Goal: Find specific page/section: Locate a particular part of the current website

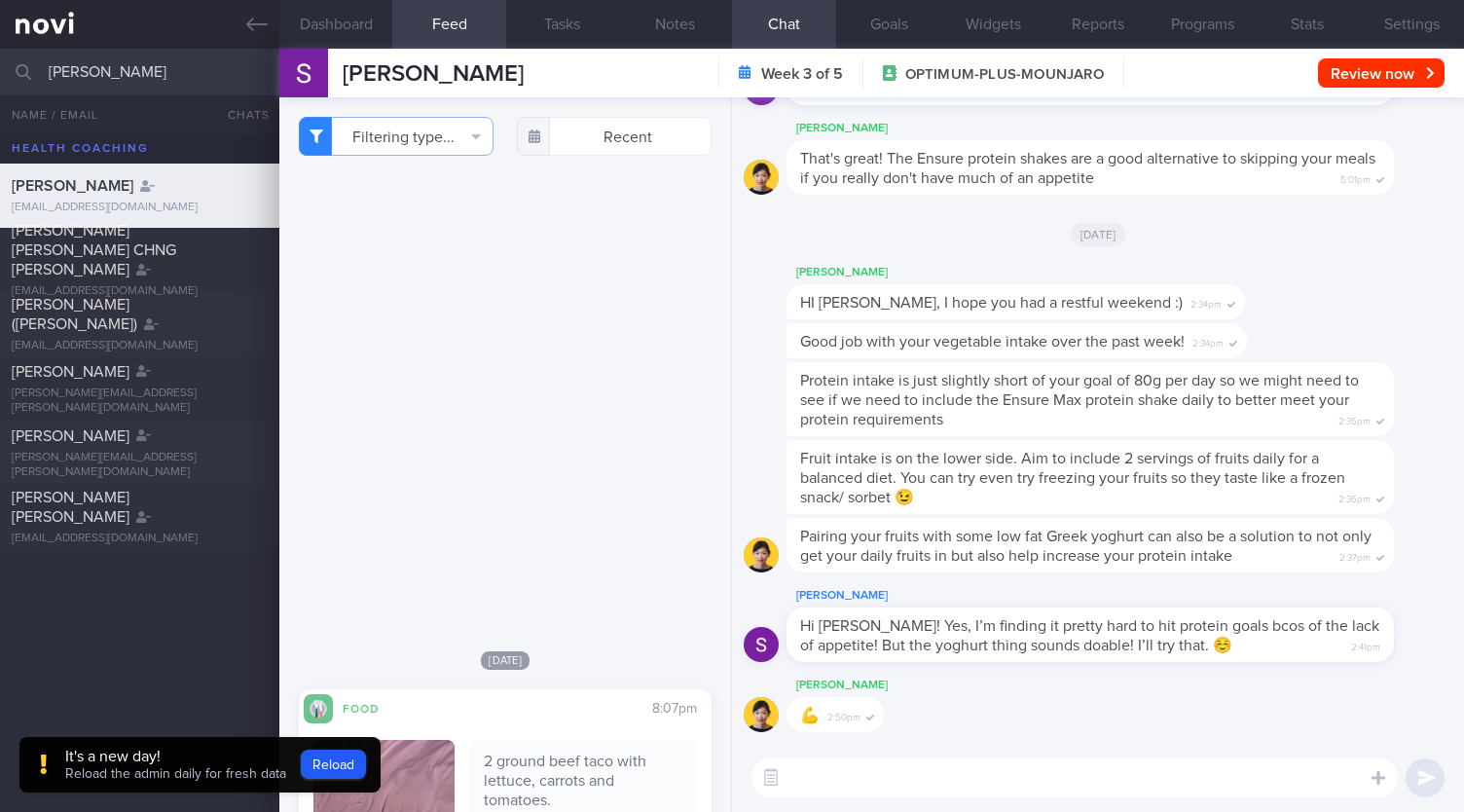
select select "7"
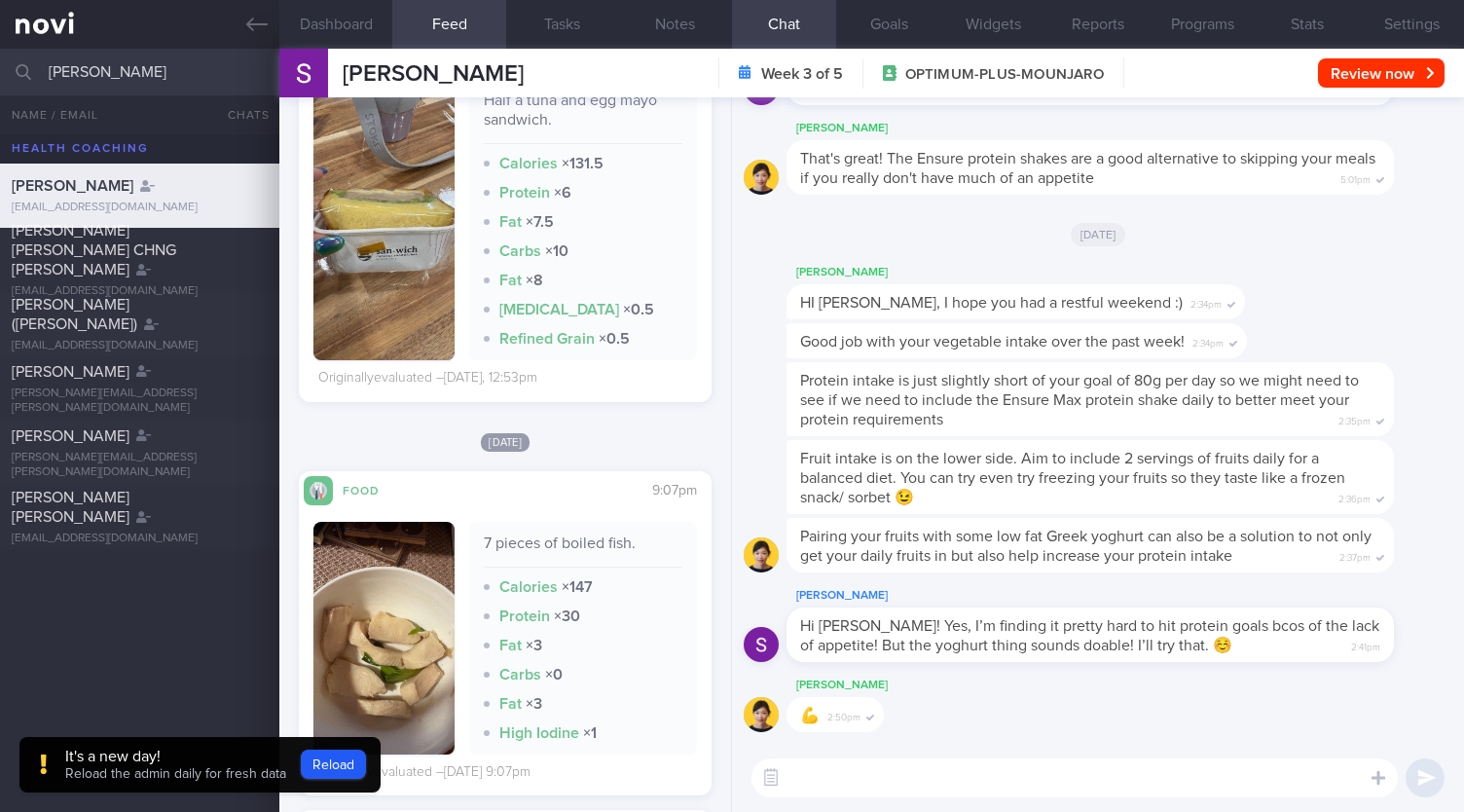
scroll to position [1460, 0]
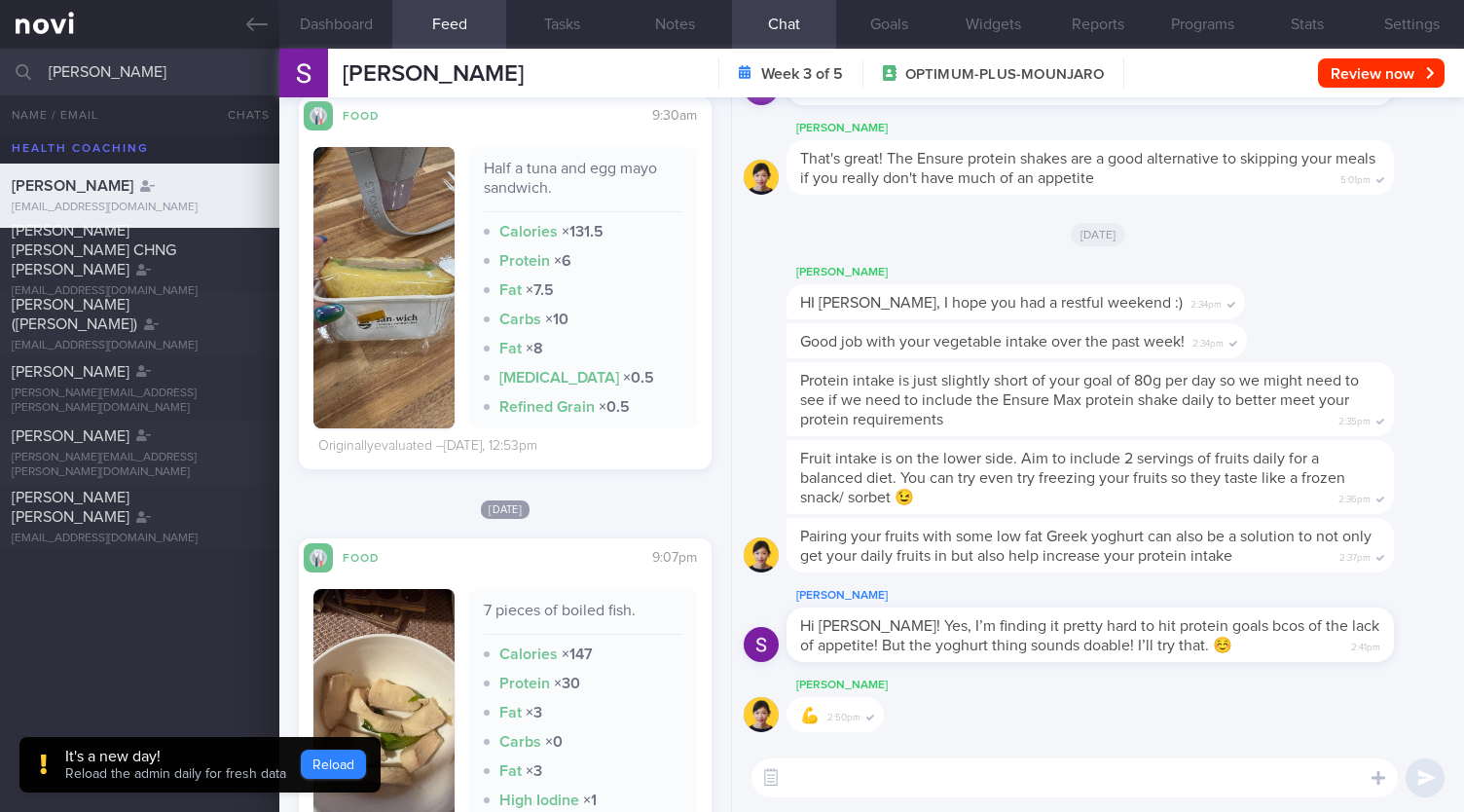
click at [326, 767] on button "Reload" at bounding box center [334, 765] width 65 height 30
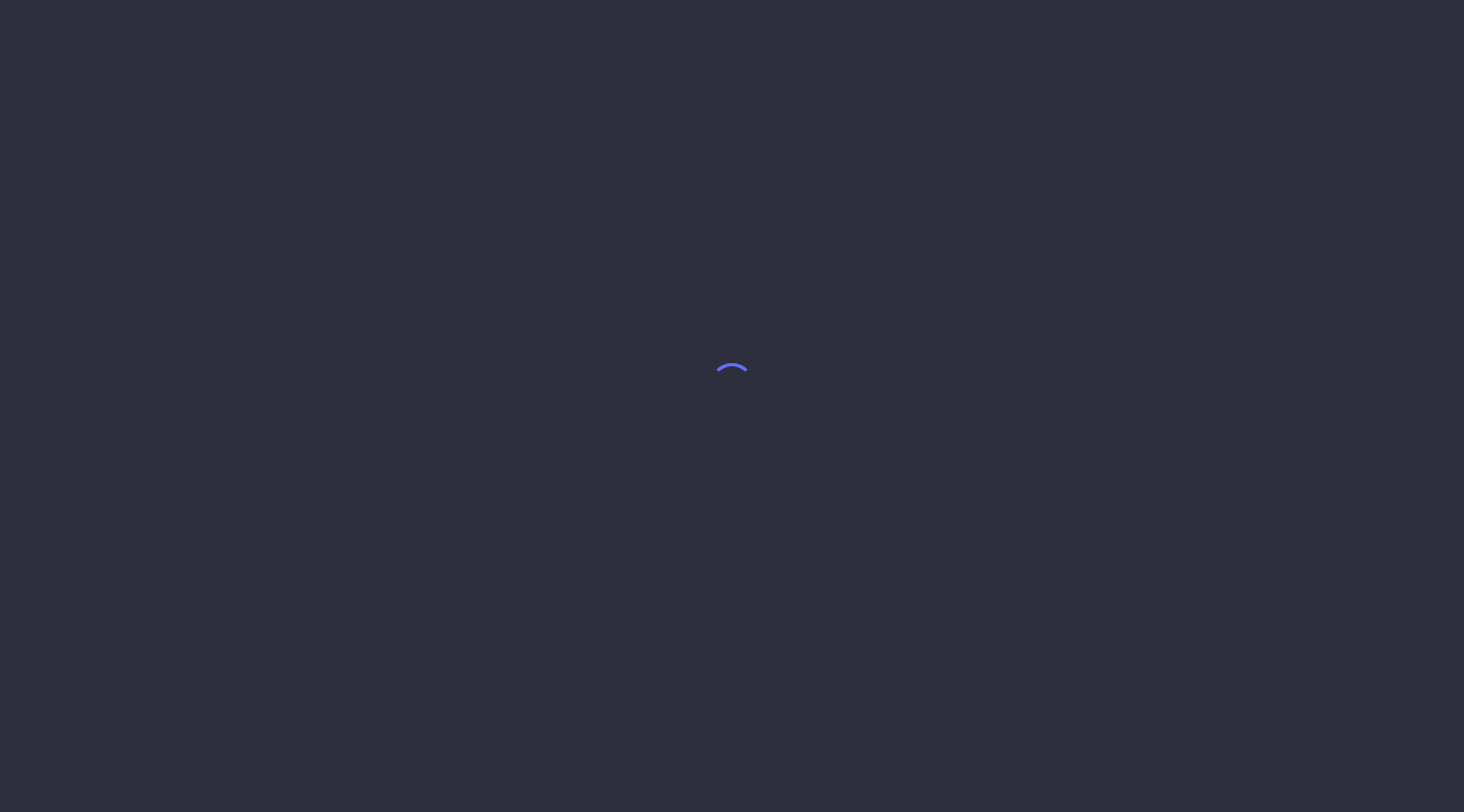
select select "7"
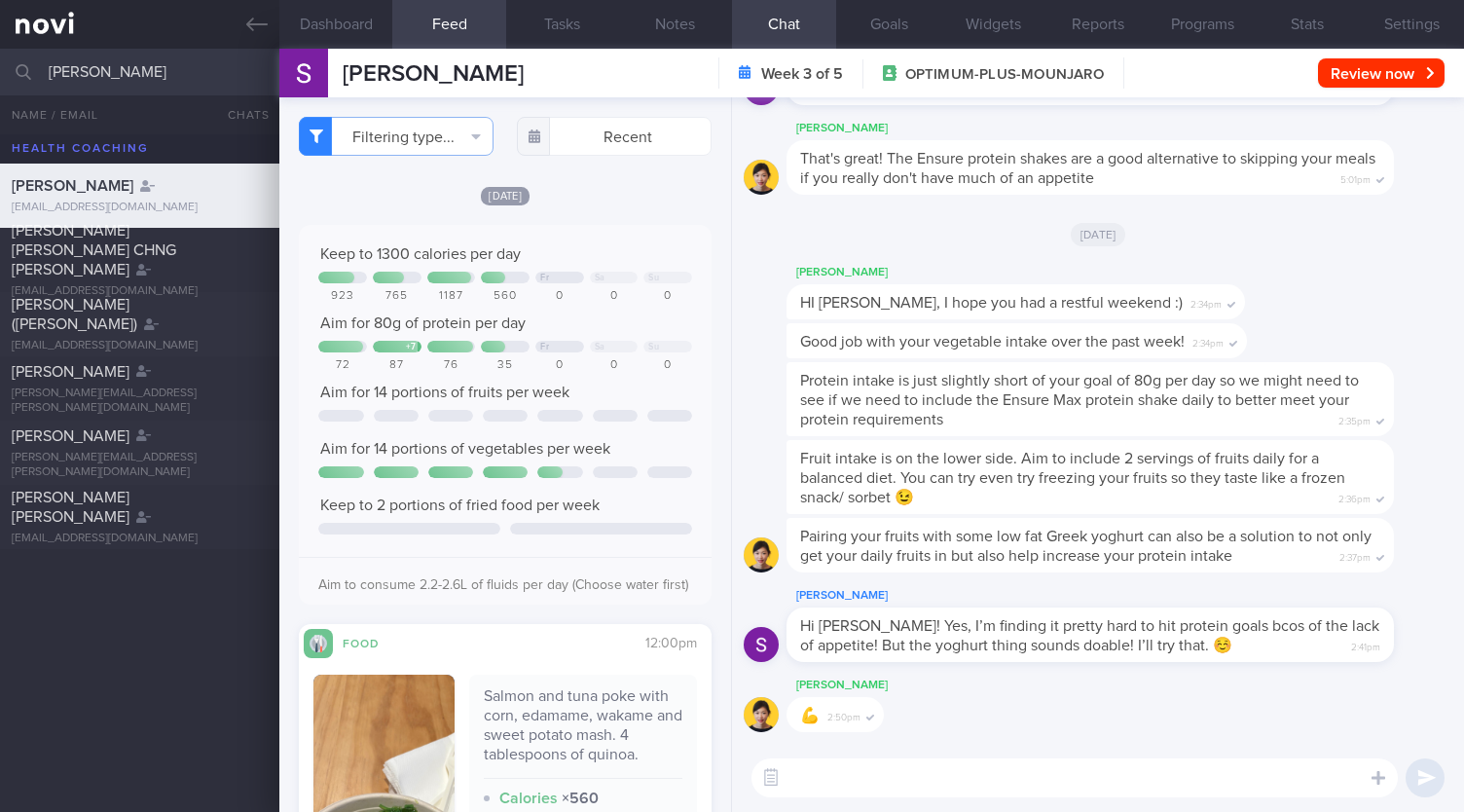
drag, startPoint x: 169, startPoint y: 53, endPoint x: 0, endPoint y: 56, distance: 169.0
click at [0, 56] on input "[PERSON_NAME]" at bounding box center [732, 71] width 1464 height 46
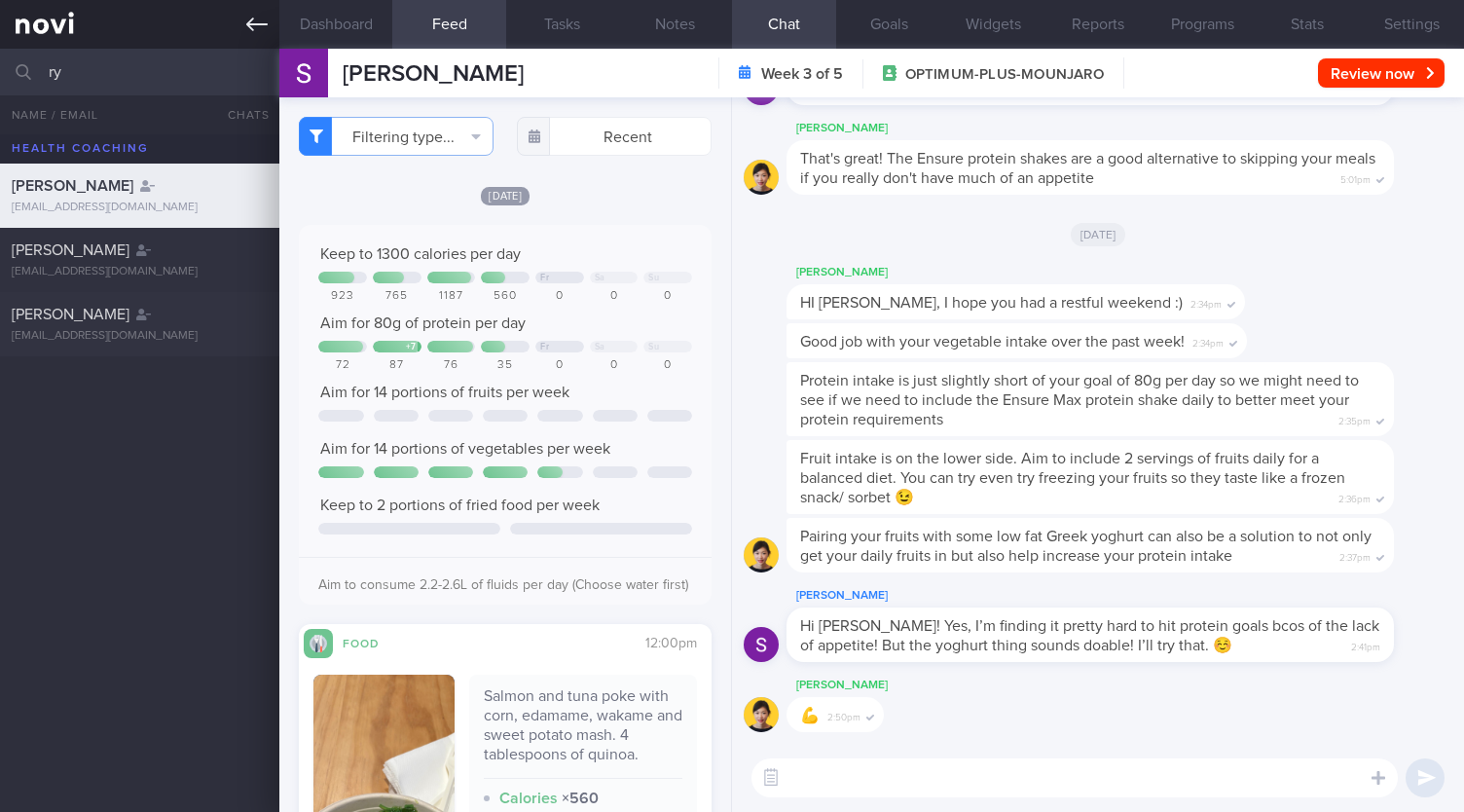
type input "r"
type input "irsh"
click at [117, 279] on div "[EMAIL_ADDRESS][DOMAIN_NAME]" at bounding box center [139, 272] width 256 height 15
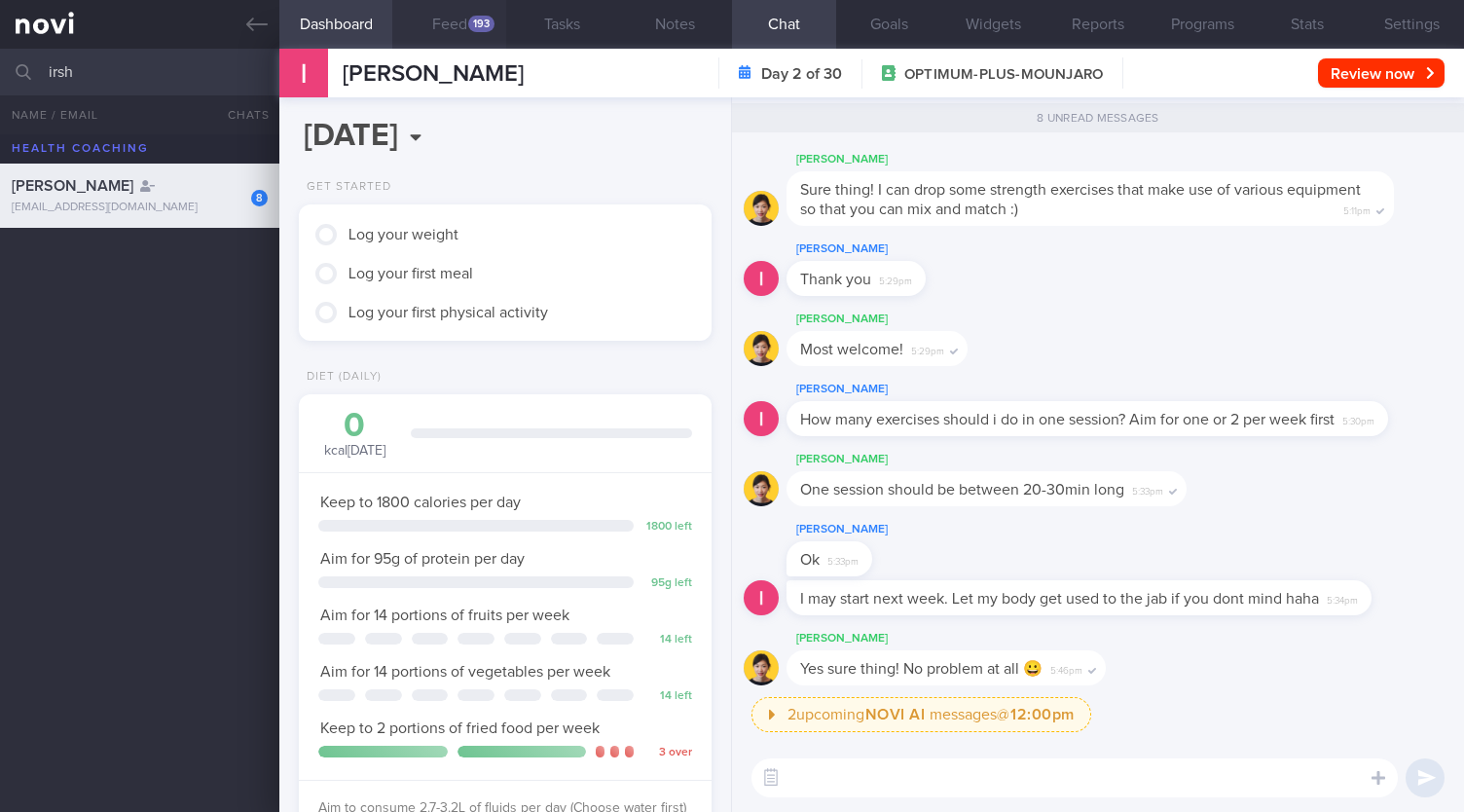
click at [463, 14] on button "Feed 193" at bounding box center [448, 24] width 113 height 48
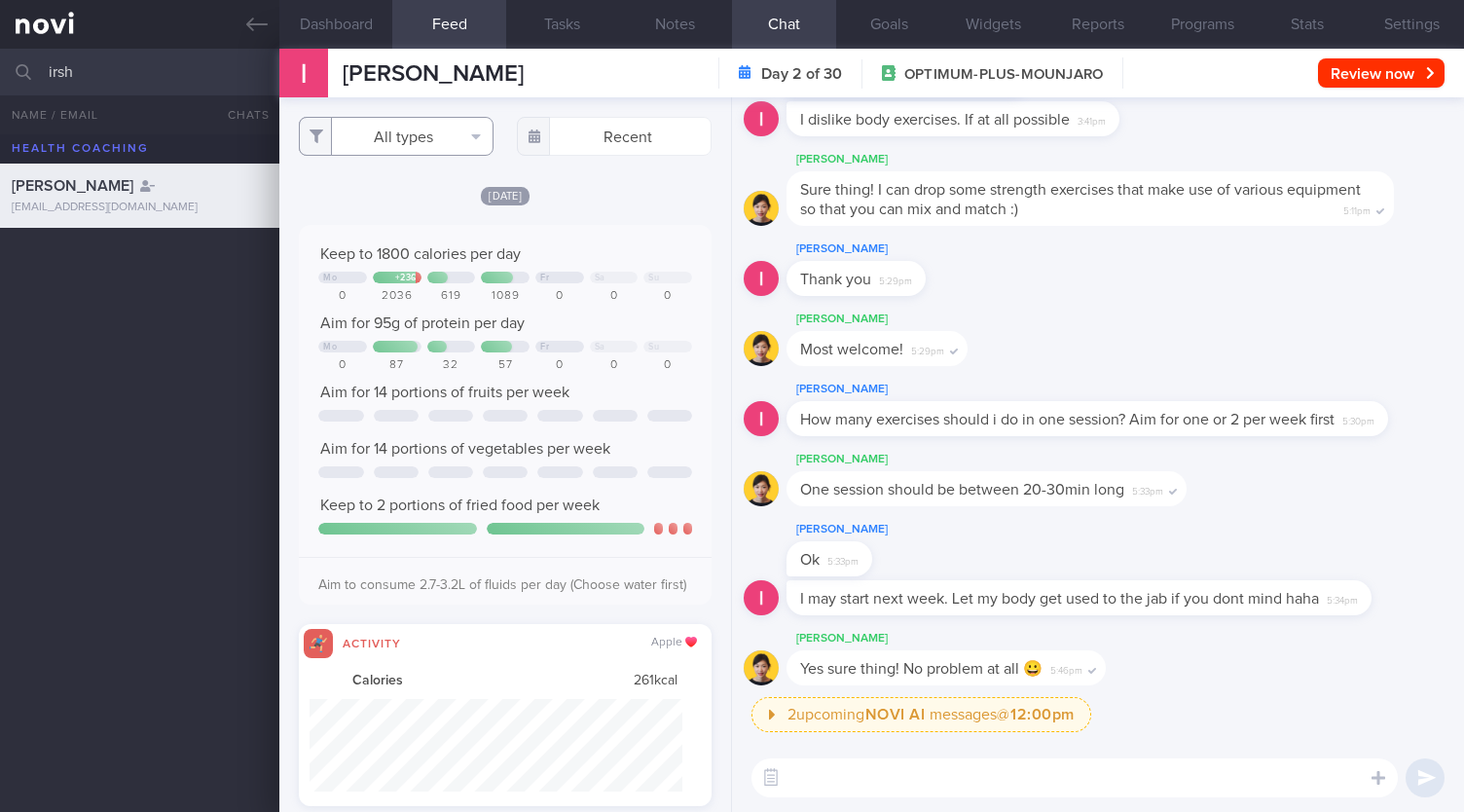
click at [407, 137] on button "All types" at bounding box center [396, 135] width 195 height 39
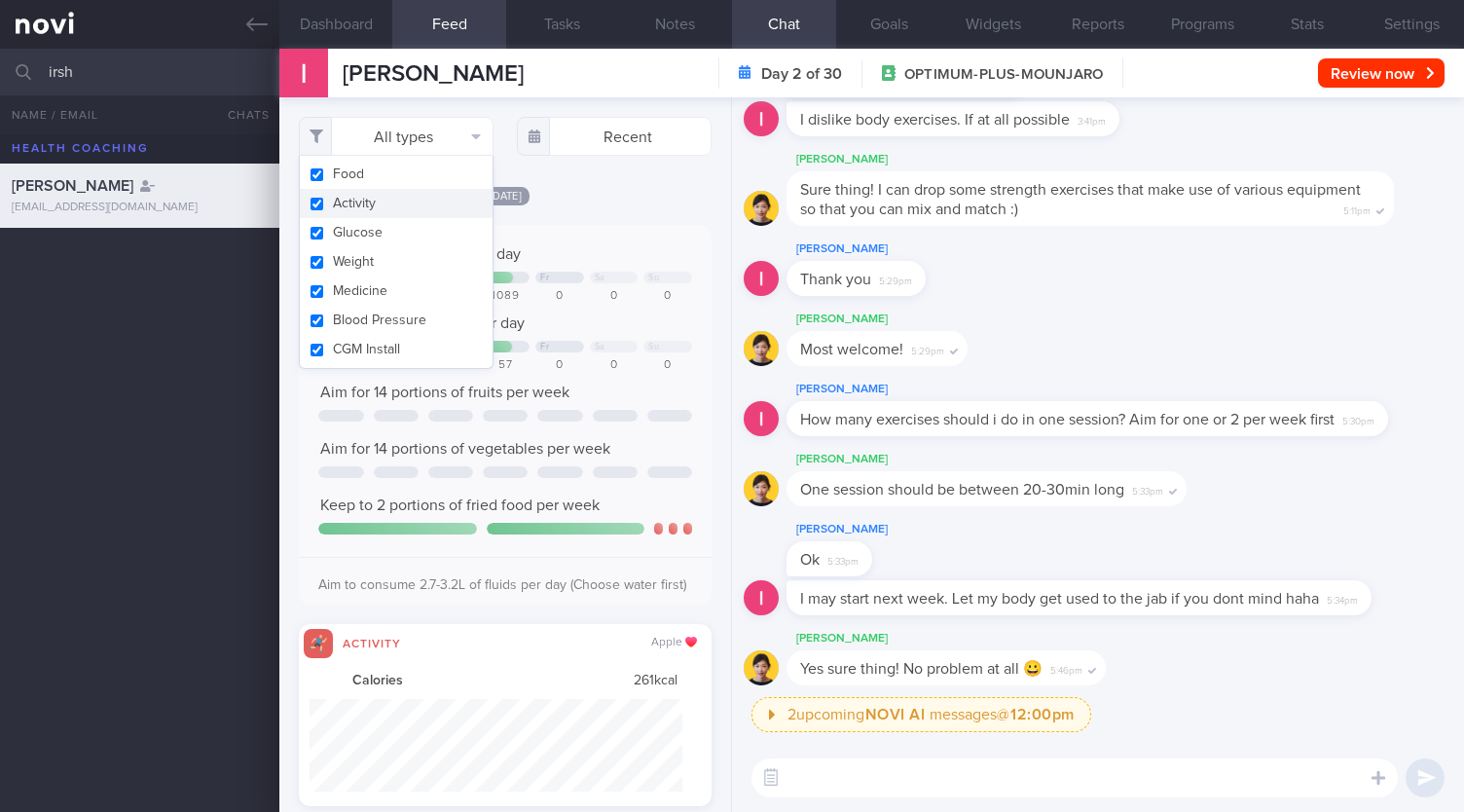
click at [385, 196] on button "Activity" at bounding box center [396, 203] width 193 height 30
checkbox input "false"
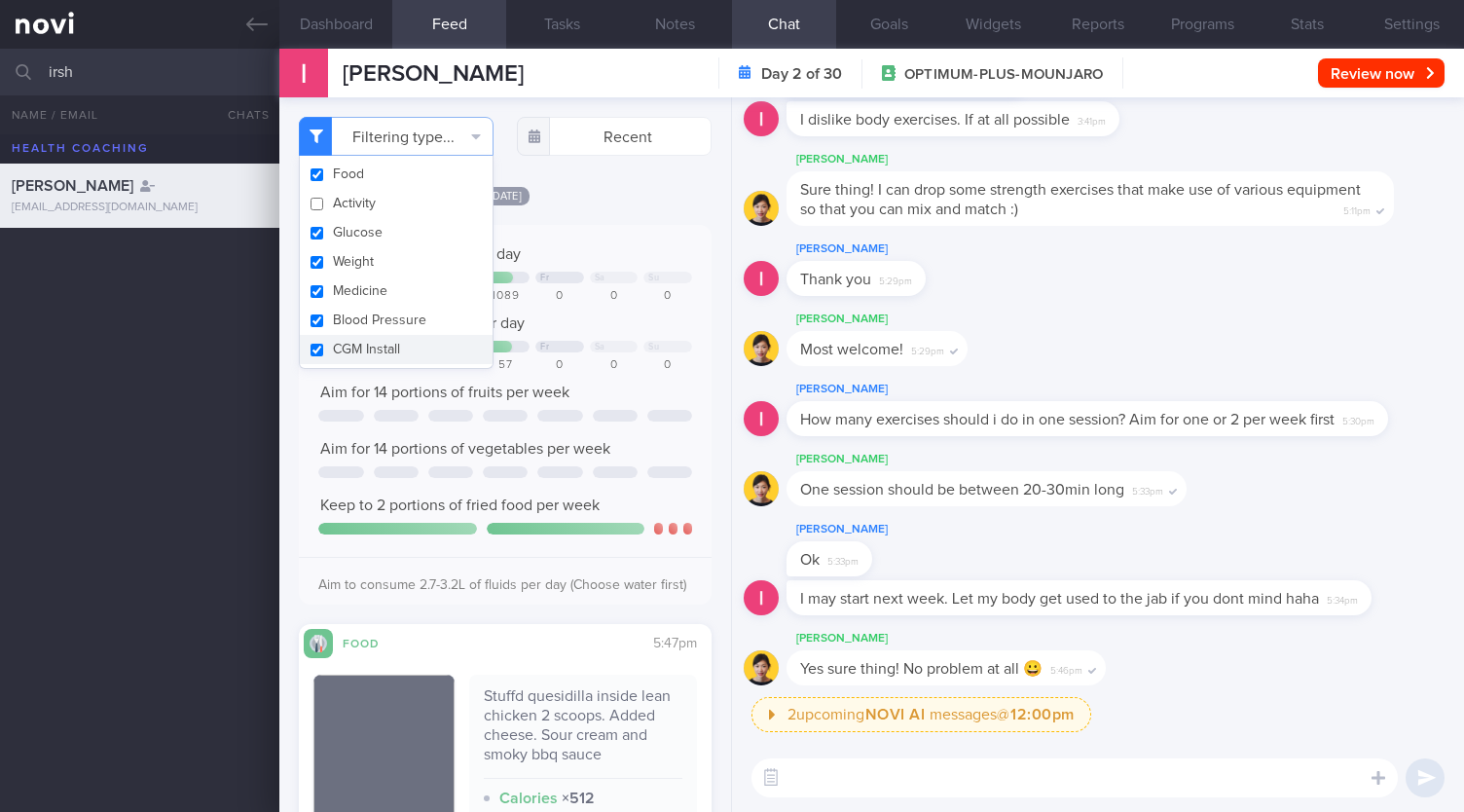
scroll to position [487, 0]
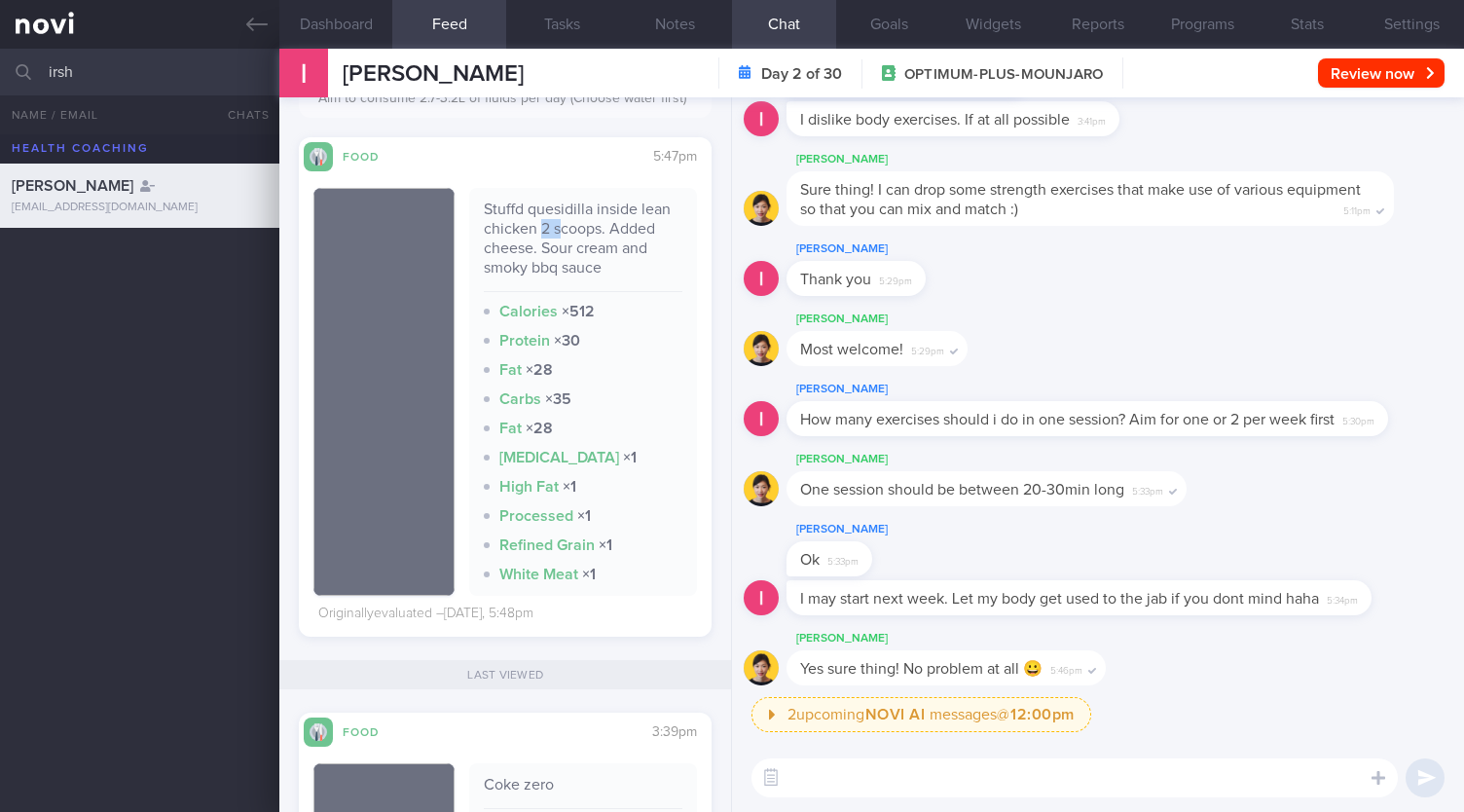
drag, startPoint x: 537, startPoint y: 237, endPoint x: 555, endPoint y: 254, distance: 24.8
click at [555, 254] on div "Stuffd quesidilla inside lean chicken 2 scoops. Added cheese. Sour cream and sm…" at bounding box center [583, 246] width 199 height 93
drag, startPoint x: 546, startPoint y: 266, endPoint x: 542, endPoint y: 278, distance: 12.6
click at [542, 278] on div "Stuffd quesidilla inside lean chicken 2 scoops. Added cheese. Sour cream and sm…" at bounding box center [583, 246] width 199 height 93
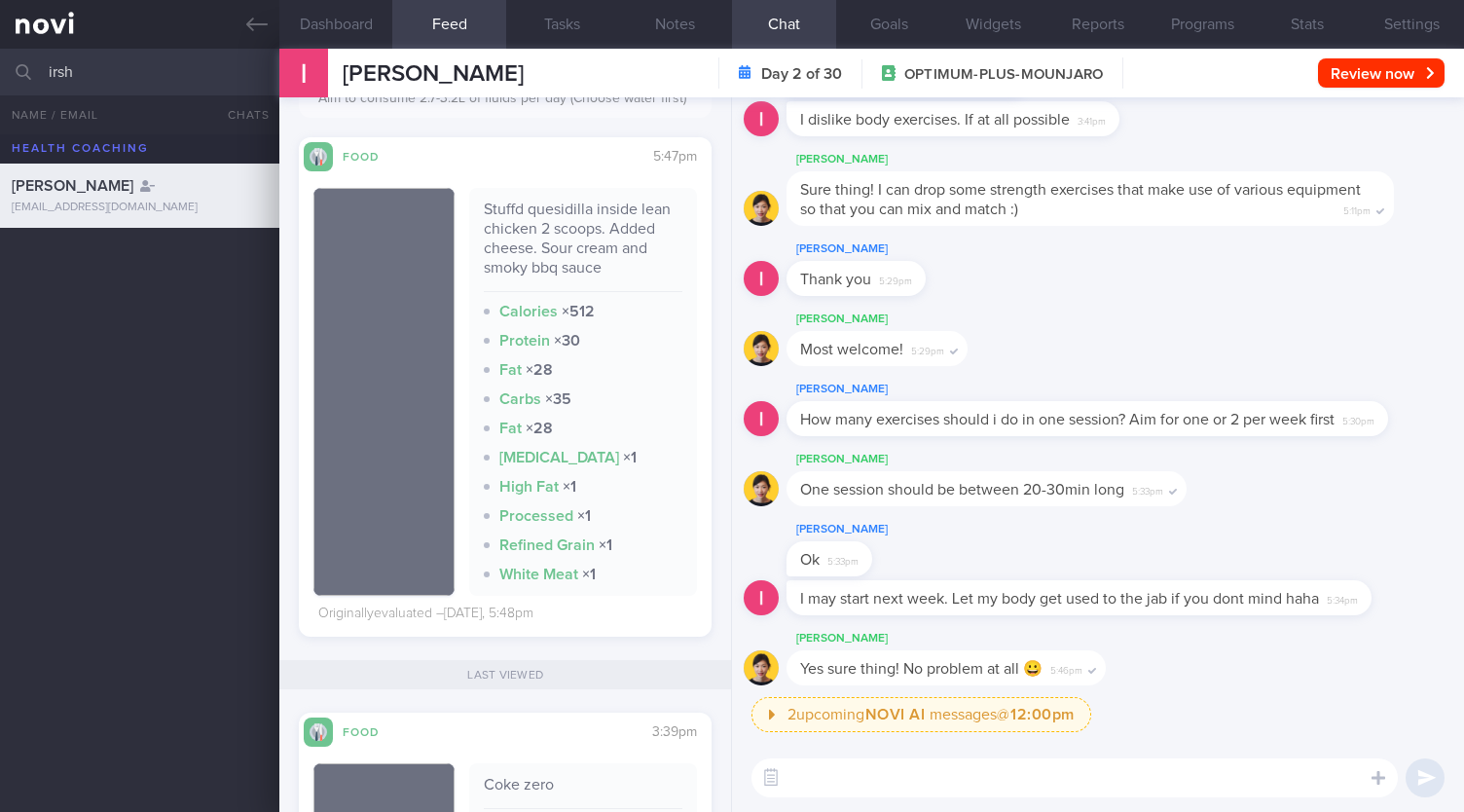
click at [538, 252] on div "Stuffd quesidilla inside lean chicken 2 scoops. Added cheese. Sour cream and sm…" at bounding box center [583, 246] width 199 height 93
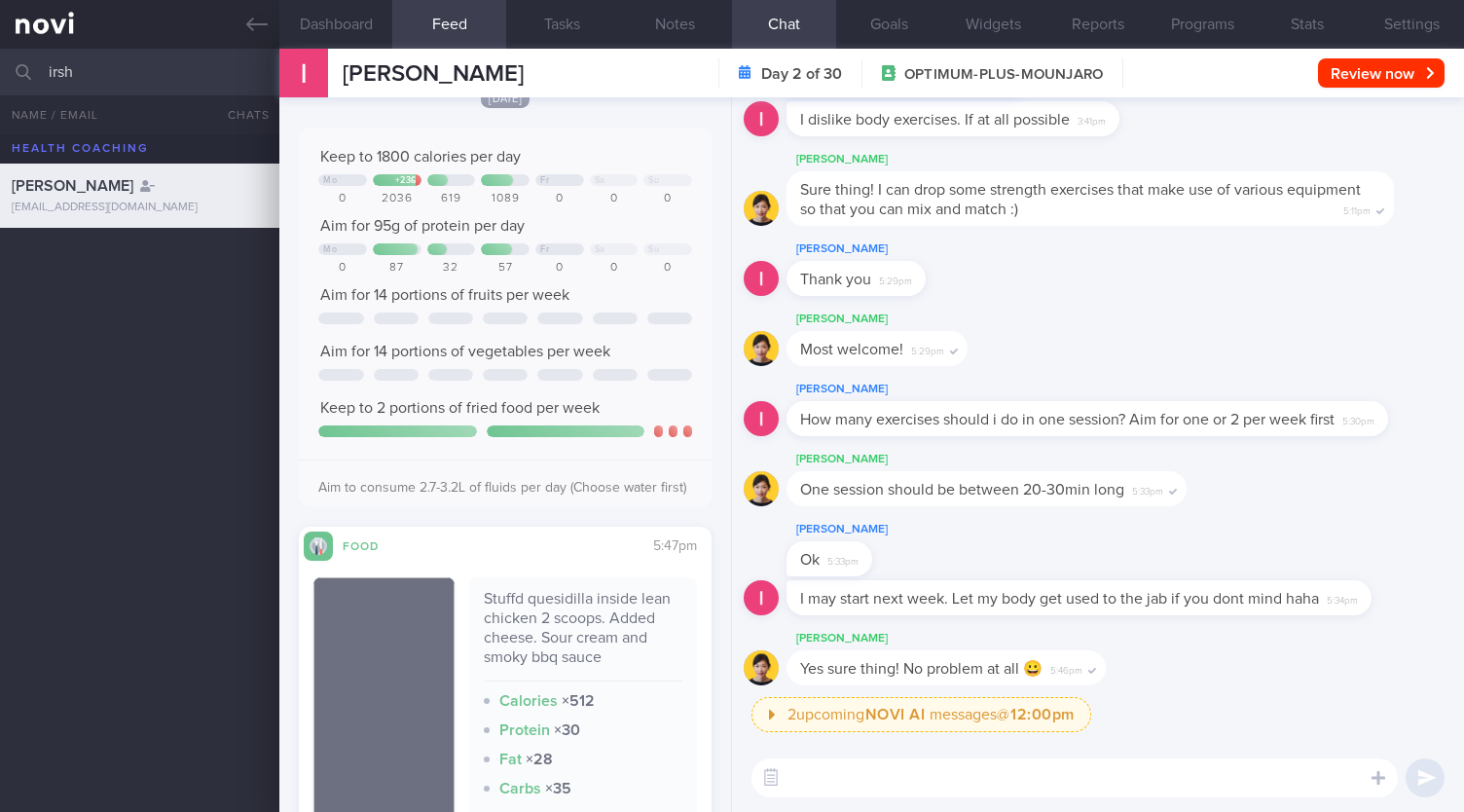
scroll to position [0, 0]
